Goal: Task Accomplishment & Management: Use online tool/utility

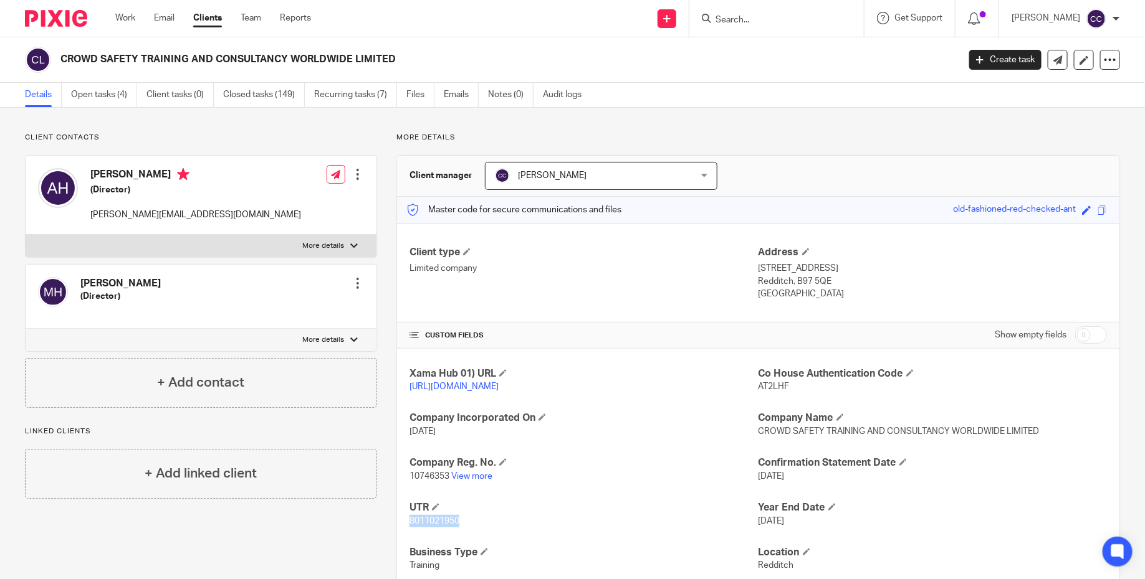
scroll to position [48, 0]
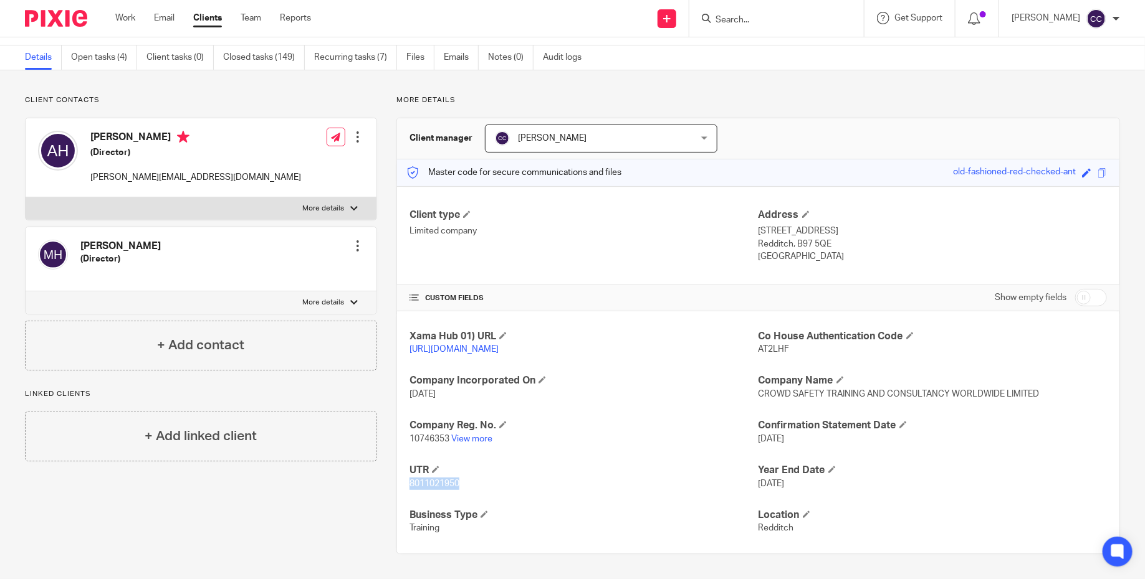
click at [75, 17] on img at bounding box center [56, 18] width 62 height 17
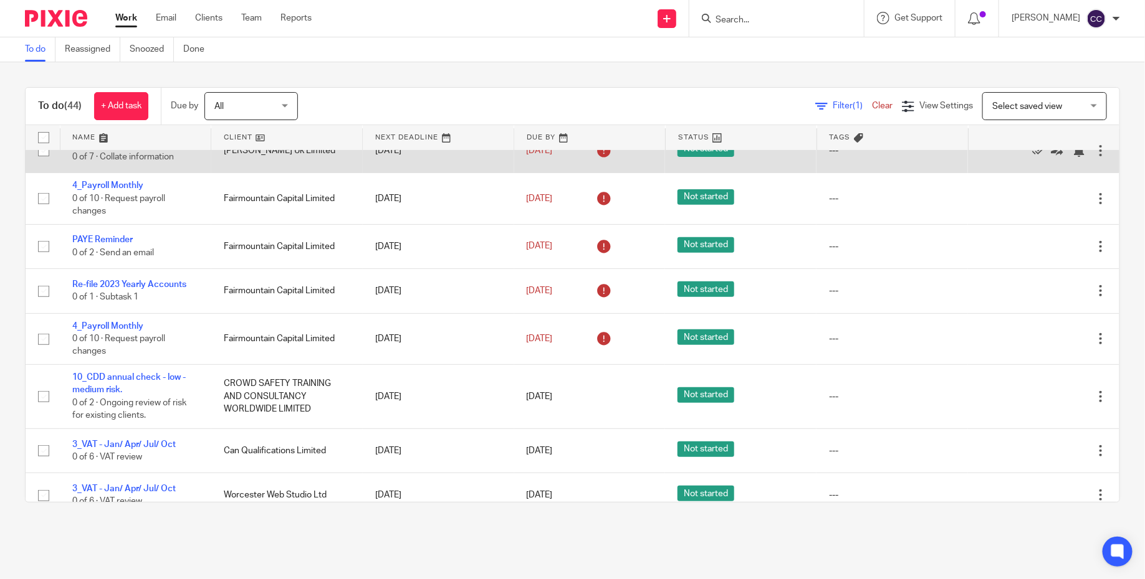
scroll to position [282, 0]
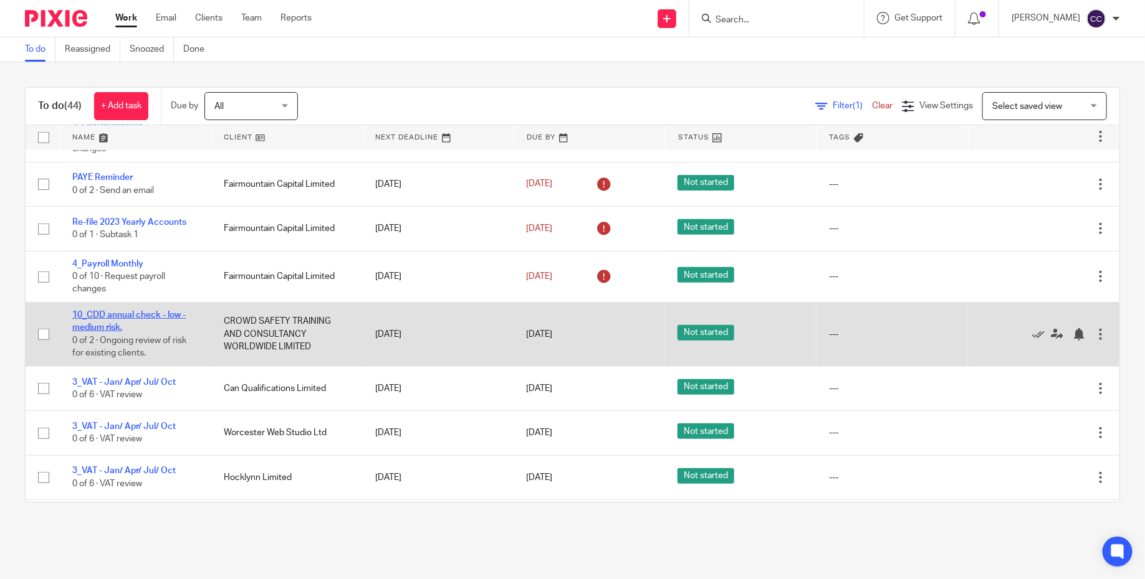
click at [157, 314] on link "10_CDD annual check - low - medium risk." at bounding box center [128, 321] width 113 height 21
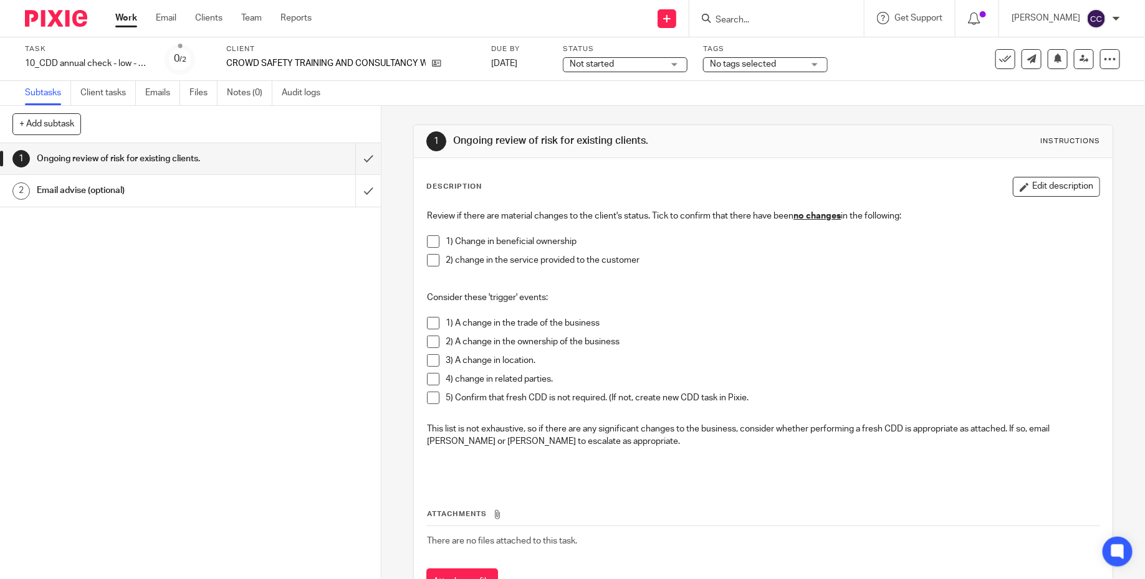
click at [177, 198] on h1 "Email advise (optional)" at bounding box center [139, 190] width 204 height 19
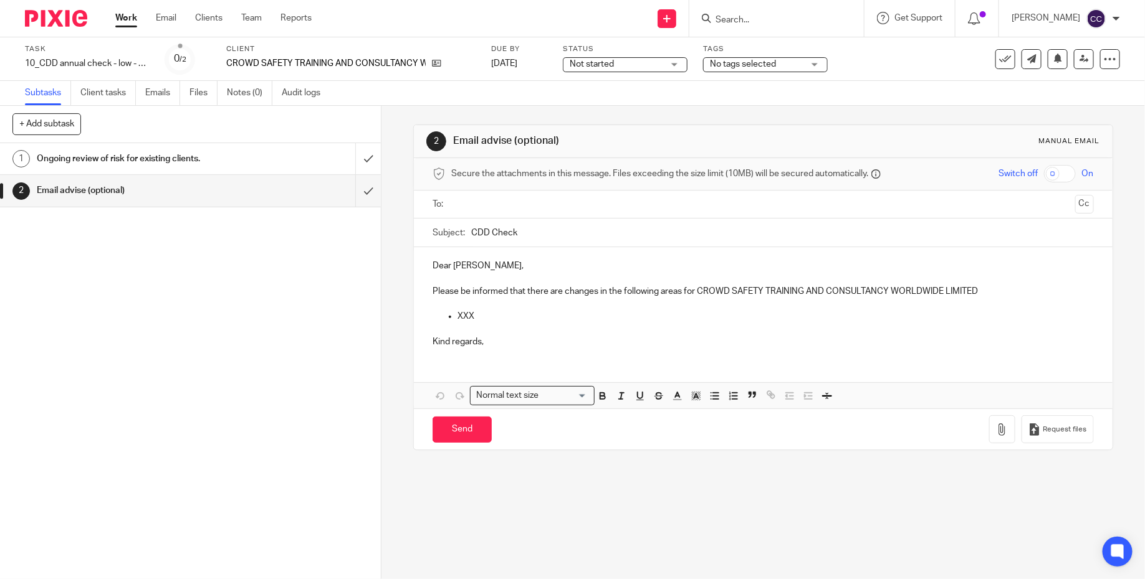
click at [169, 151] on h1 "Ongoing review of risk for existing clients." at bounding box center [139, 159] width 204 height 19
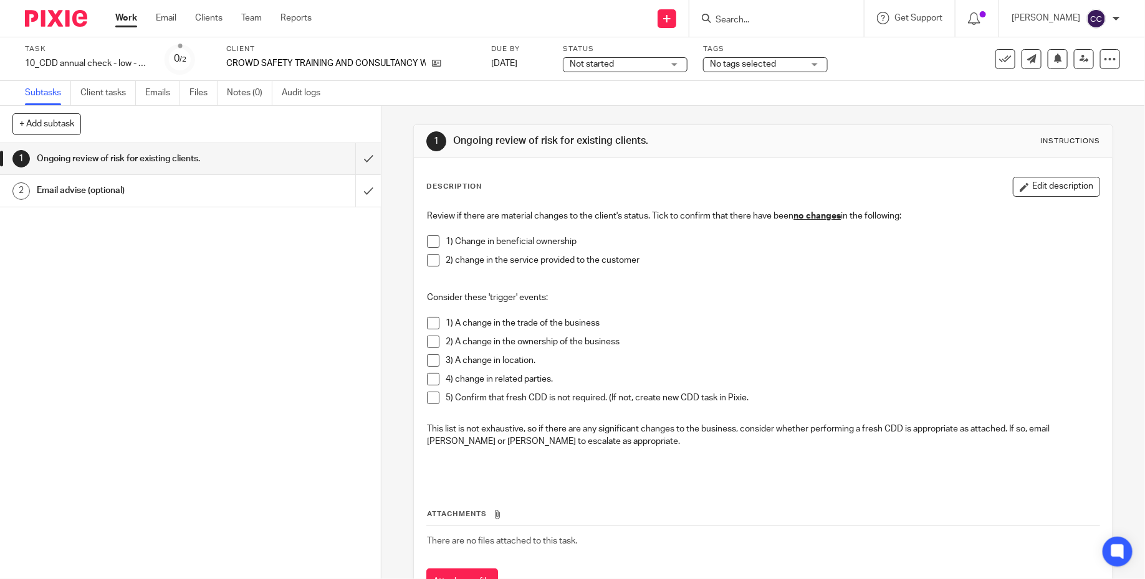
click at [60, 5] on div at bounding box center [51, 18] width 103 height 37
click at [54, 26] on img at bounding box center [56, 18] width 62 height 17
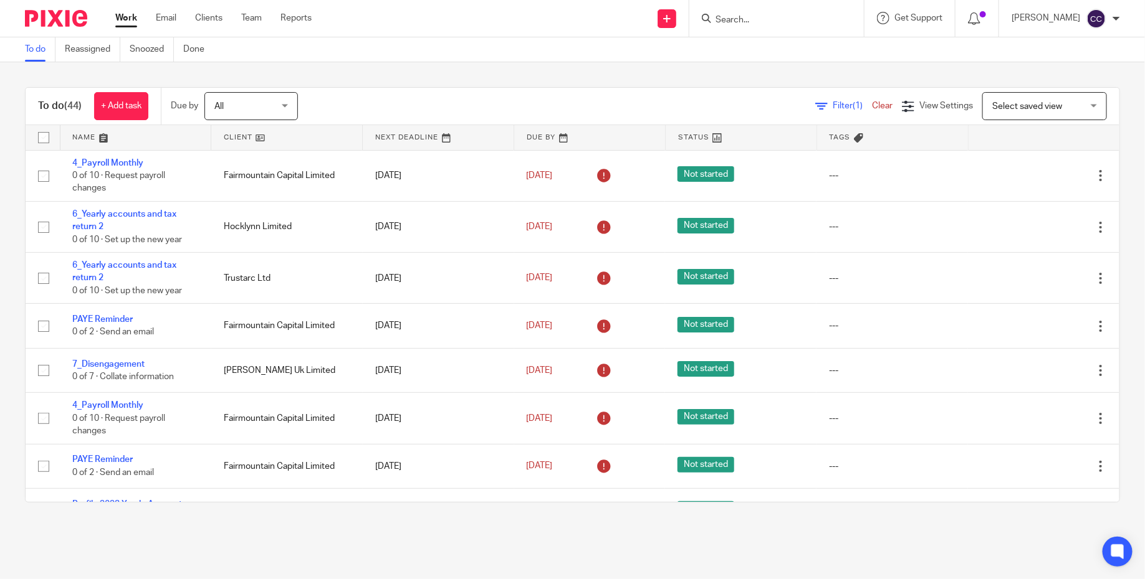
click at [398, 71] on div "To do (44) + Add task Due by All All Today Tomorrow This week Next week This mo…" at bounding box center [572, 294] width 1145 height 465
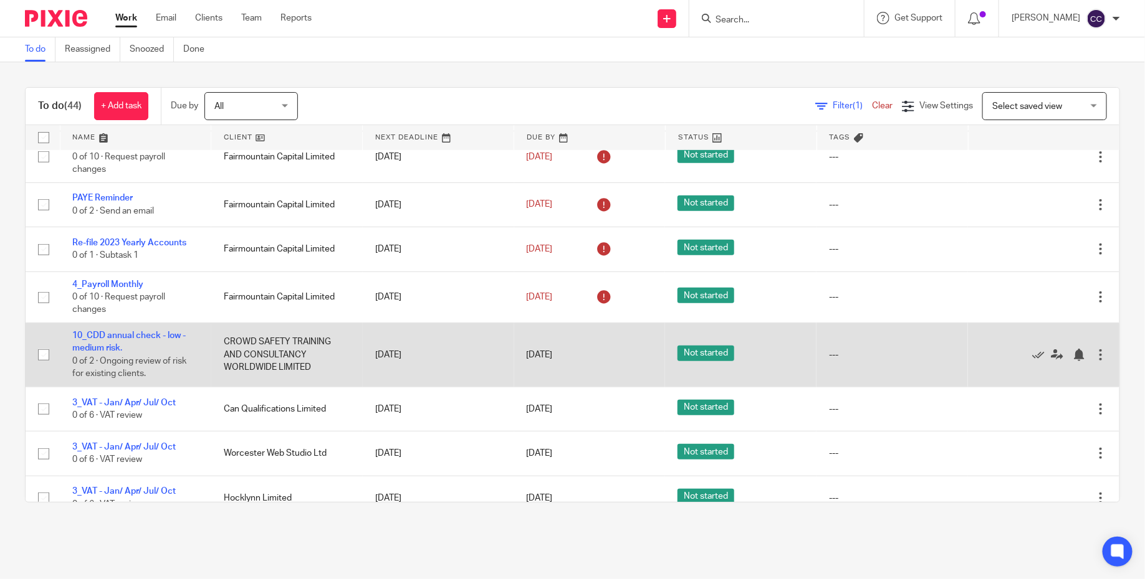
scroll to position [263, 0]
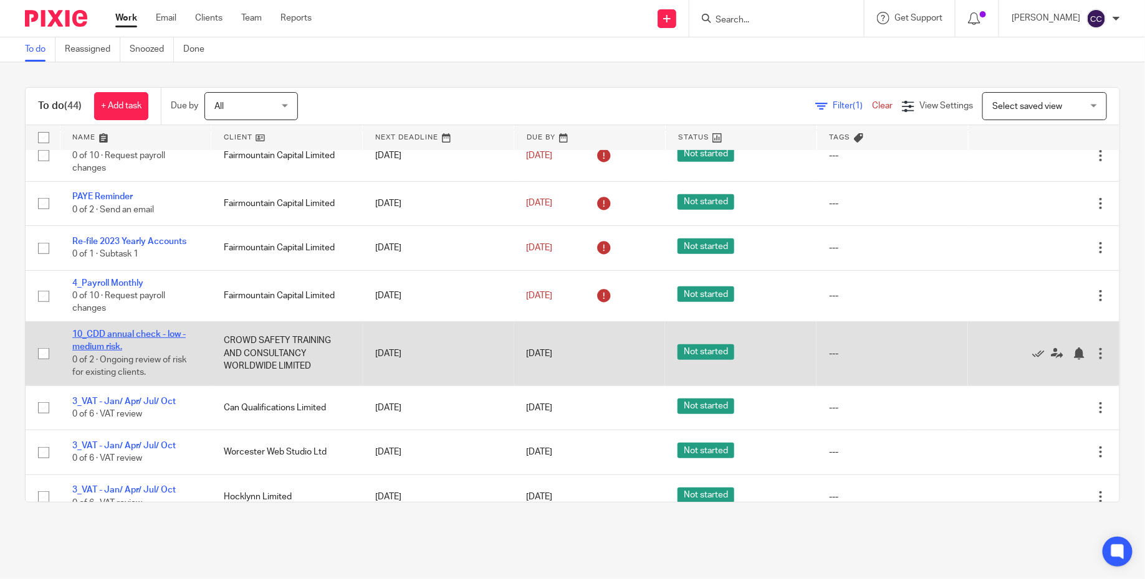
click at [169, 339] on link "10_CDD annual check - low - medium risk." at bounding box center [128, 340] width 113 height 21
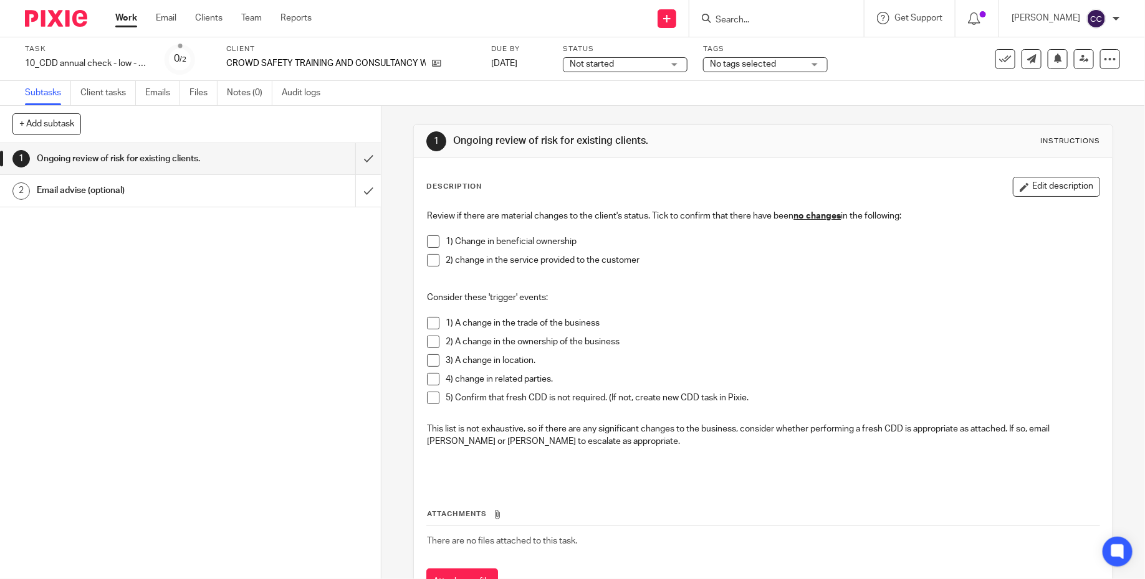
click at [434, 239] on span at bounding box center [433, 242] width 12 height 12
click at [437, 260] on span at bounding box center [433, 260] width 12 height 12
click at [365, 159] on input "submit" at bounding box center [190, 158] width 381 height 31
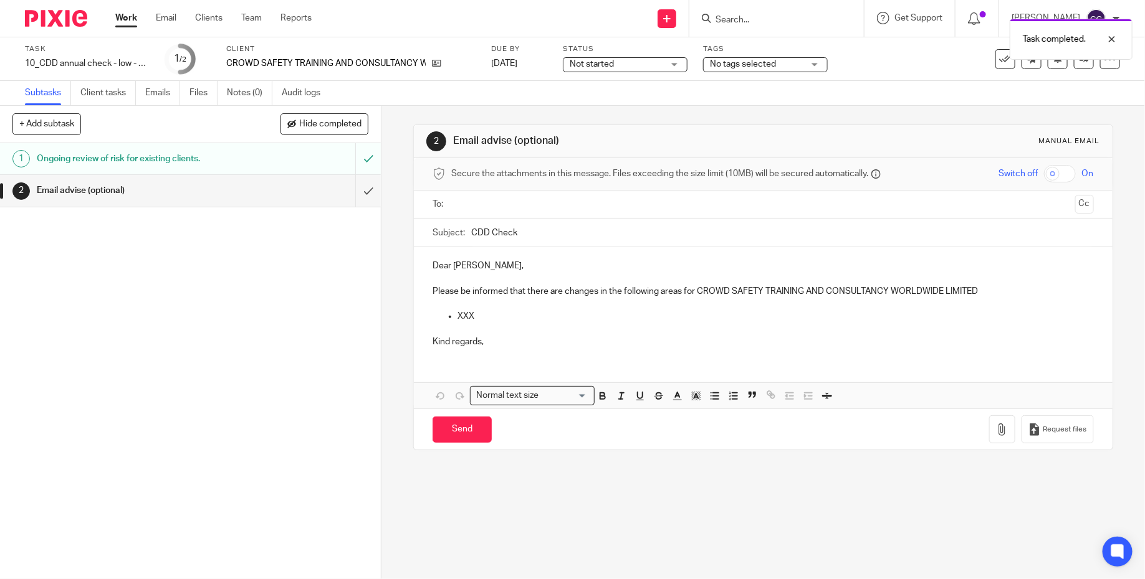
click at [61, 26] on img at bounding box center [56, 18] width 62 height 17
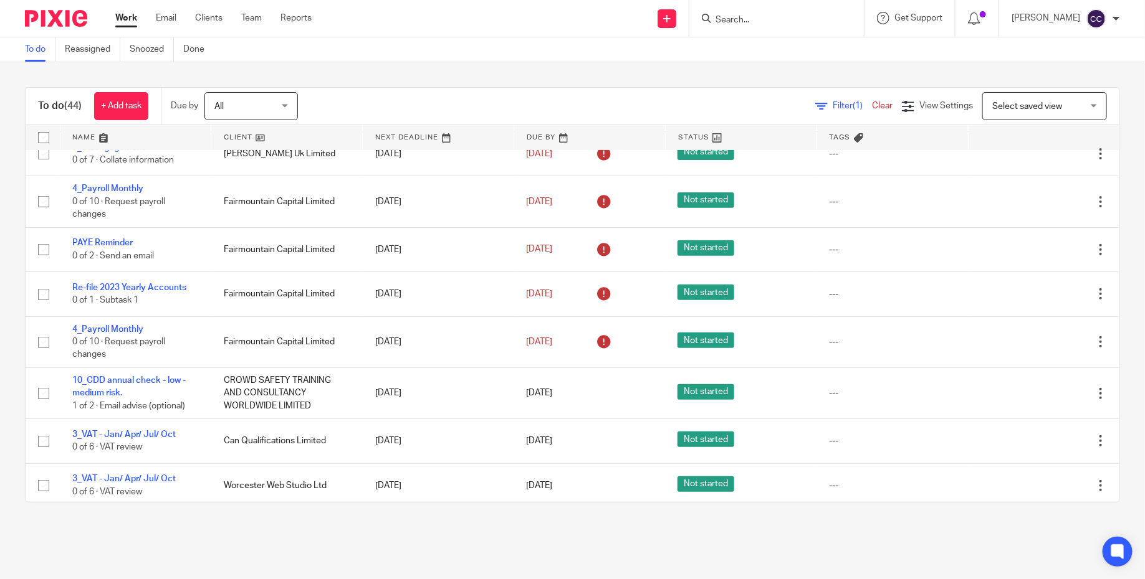
scroll to position [245, 0]
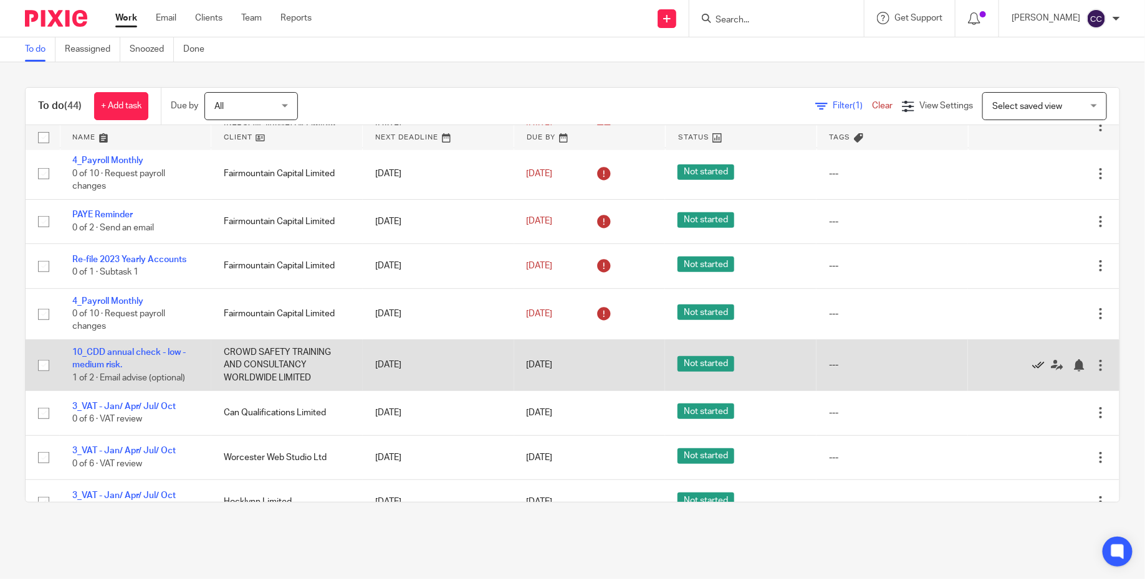
click at [1036, 371] on icon at bounding box center [1038, 366] width 12 height 12
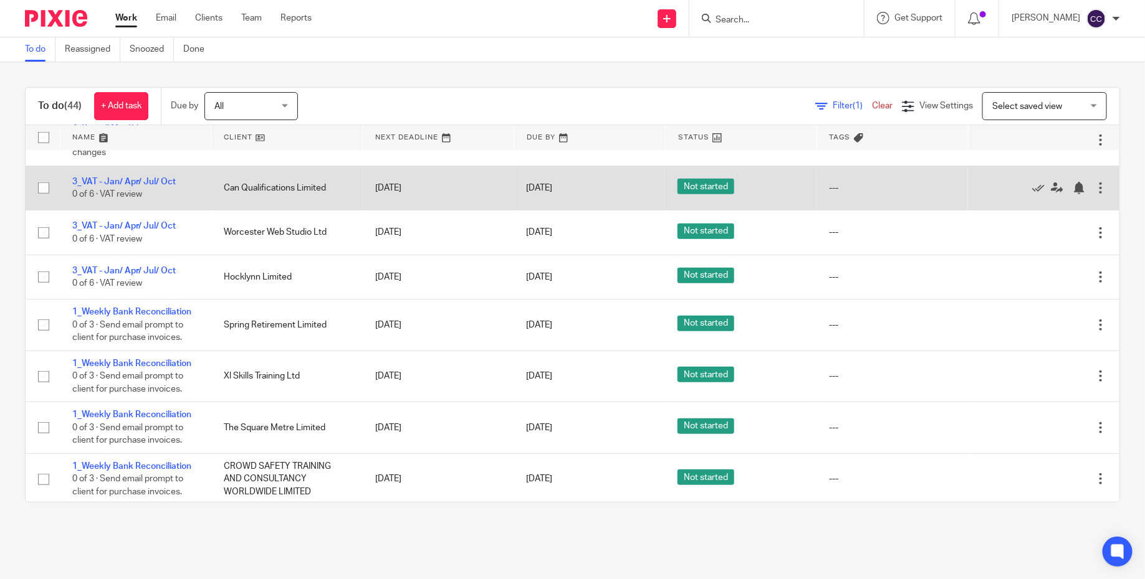
scroll to position [441, 0]
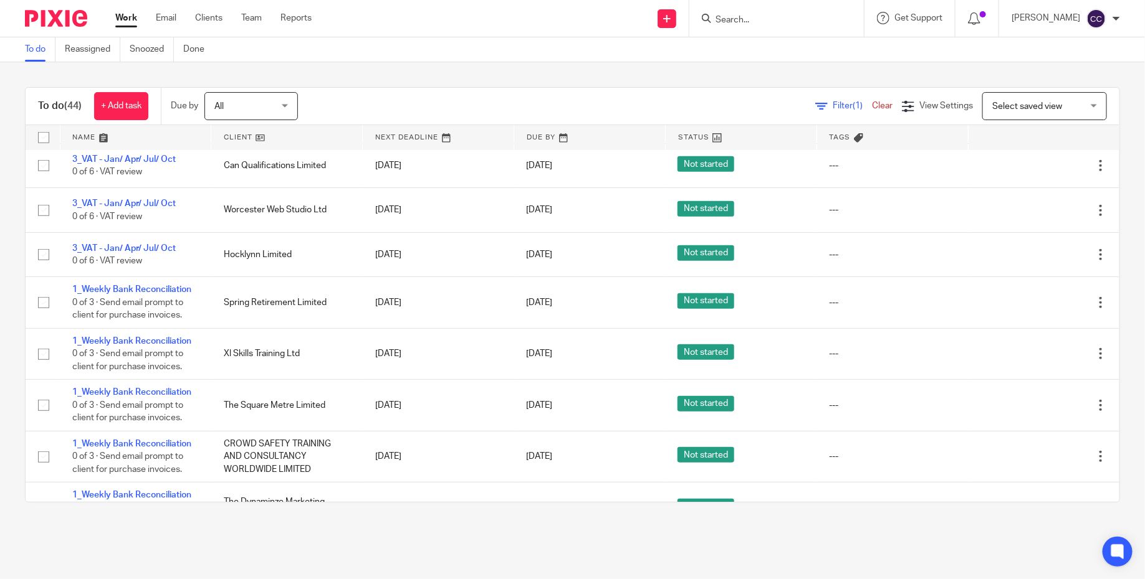
click at [509, 530] on main "To do Reassigned Snoozed Done To do (44) + Add task Due by All All [DATE] [DATE…" at bounding box center [572, 289] width 1145 height 579
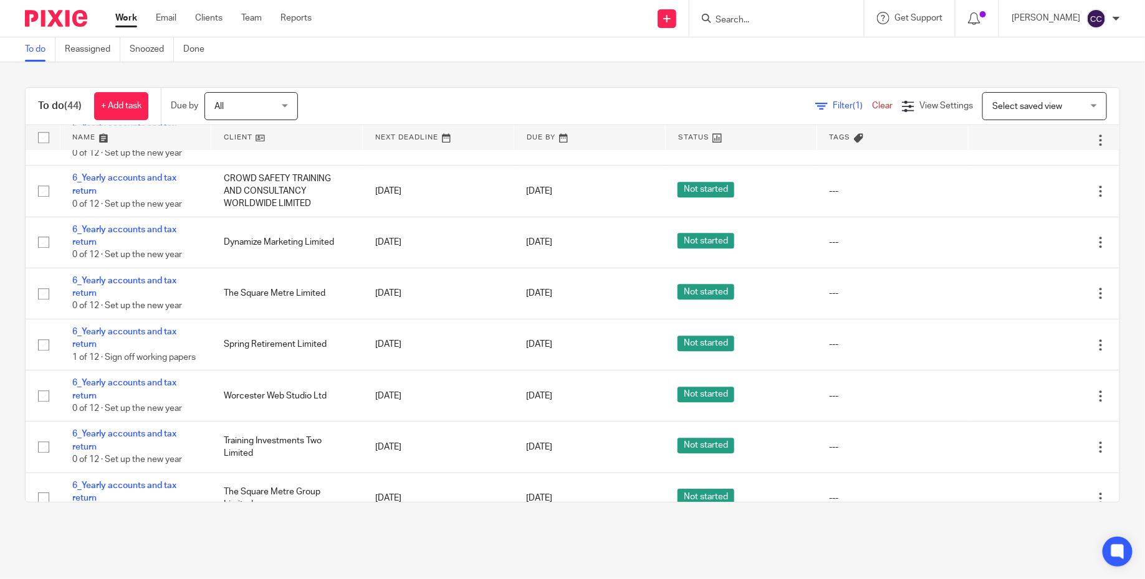
scroll to position [1668, 0]
